Goal: Navigation & Orientation: Find specific page/section

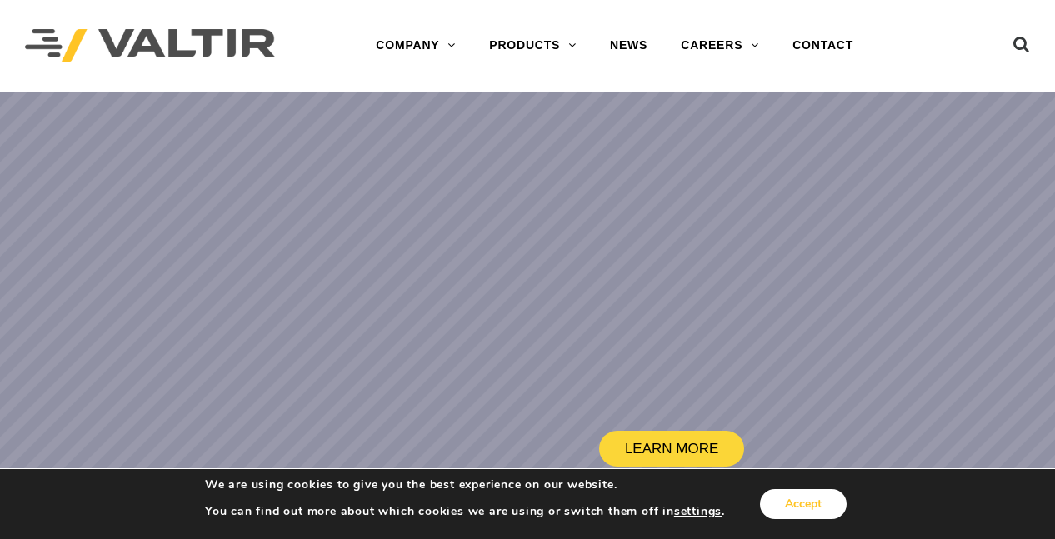
click at [810, 502] on button "Accept" at bounding box center [803, 504] width 87 height 30
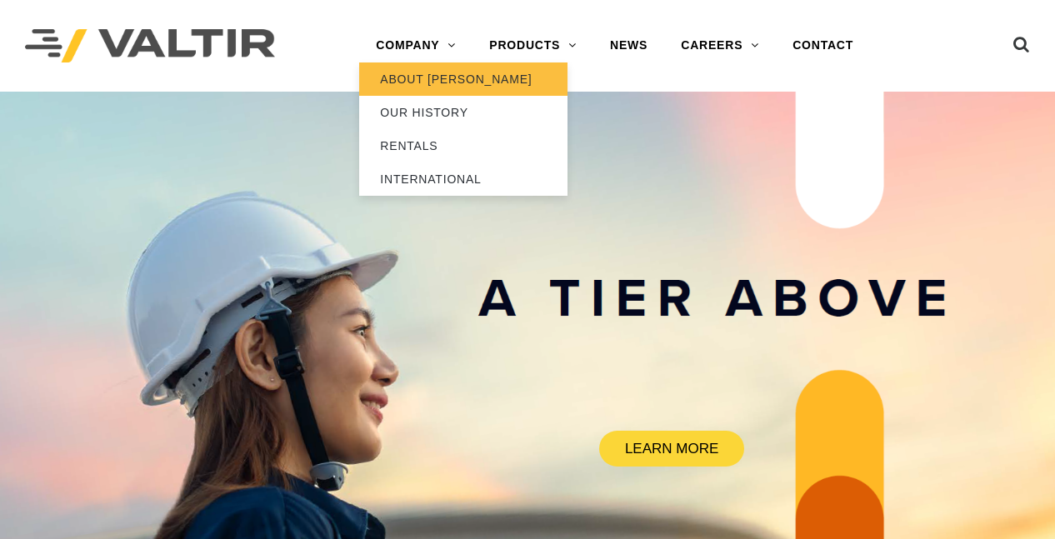
click at [440, 72] on link "ABOUT [PERSON_NAME]" at bounding box center [463, 78] width 208 height 33
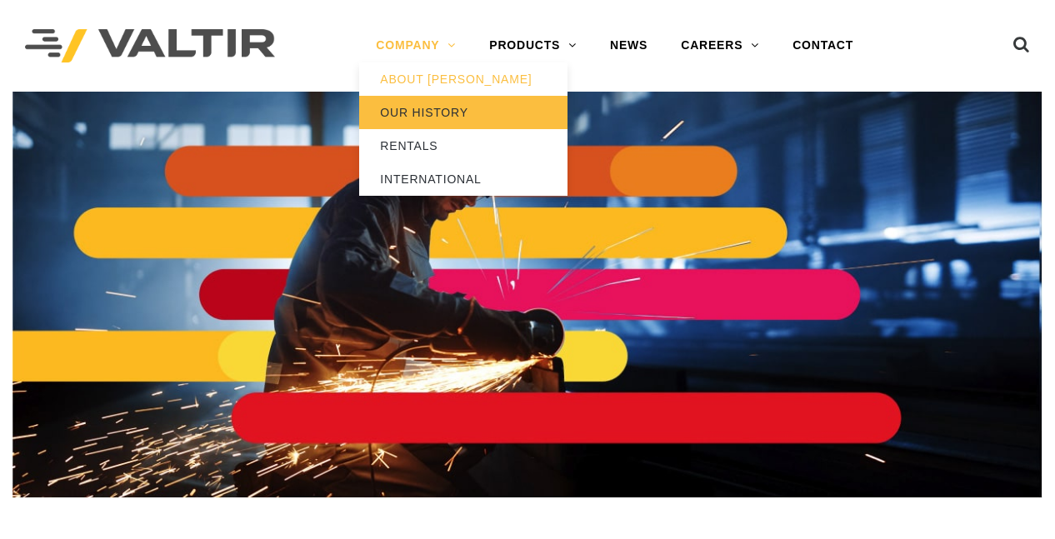
click at [428, 106] on link "OUR HISTORY" at bounding box center [463, 112] width 208 height 33
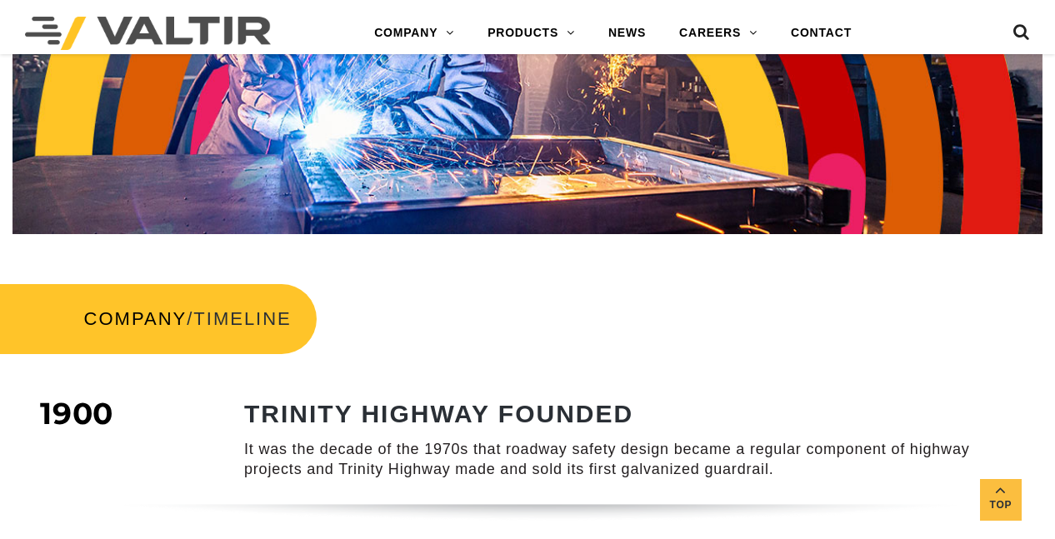
scroll to position [500, 0]
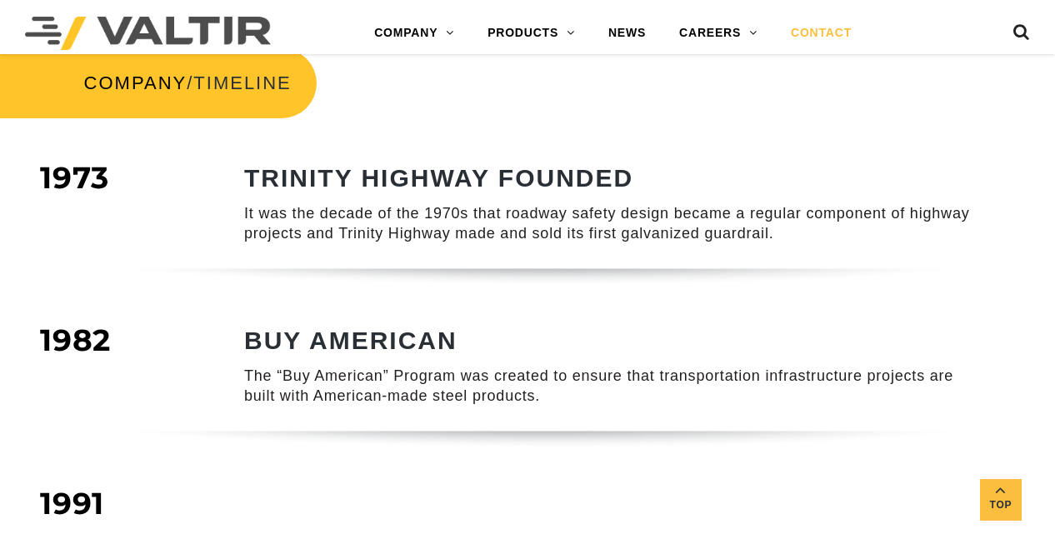
click at [819, 37] on link "CONTACT" at bounding box center [821, 33] width 94 height 33
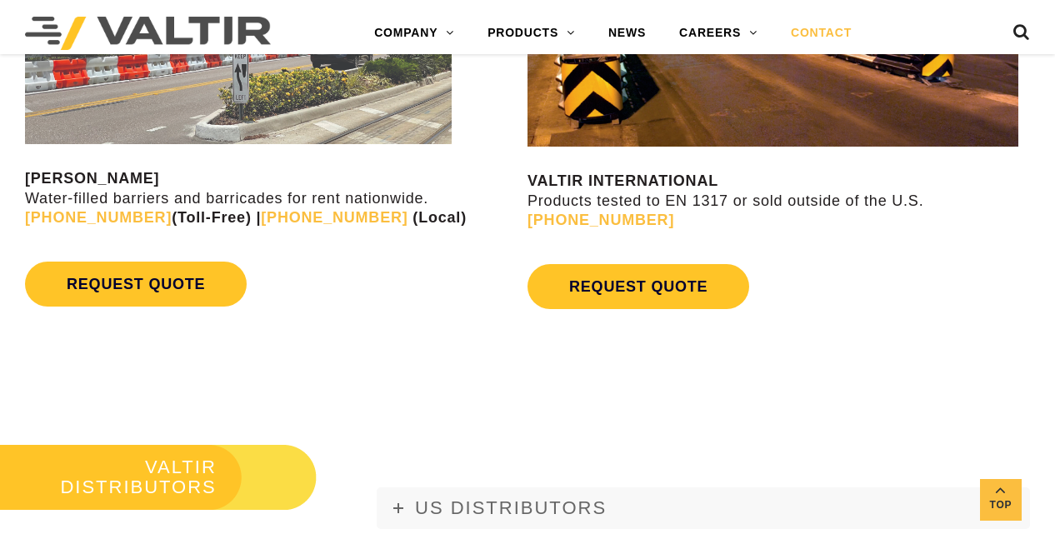
scroll to position [1503, 0]
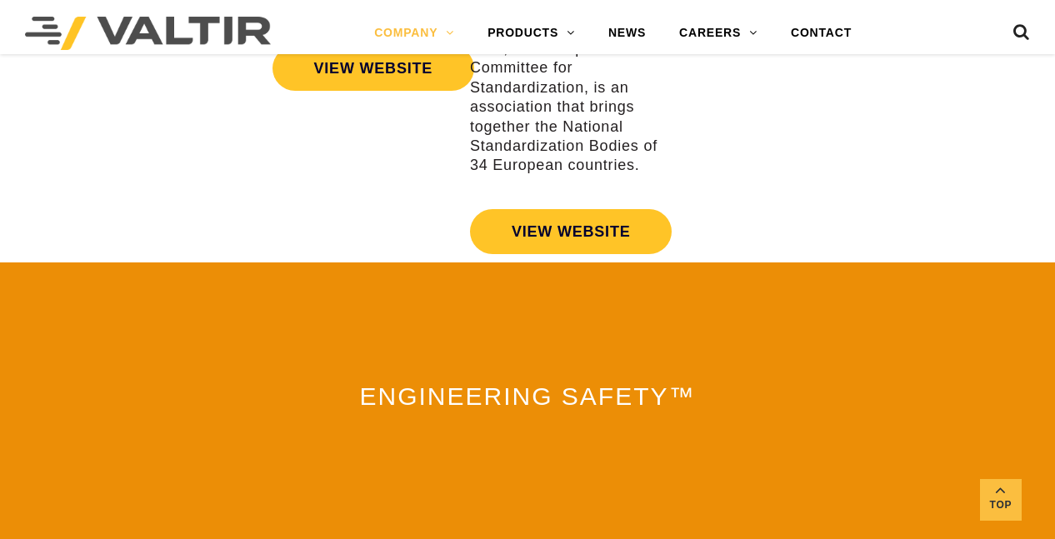
scroll to position [4083, 0]
